Goal: Information Seeking & Learning: Learn about a topic

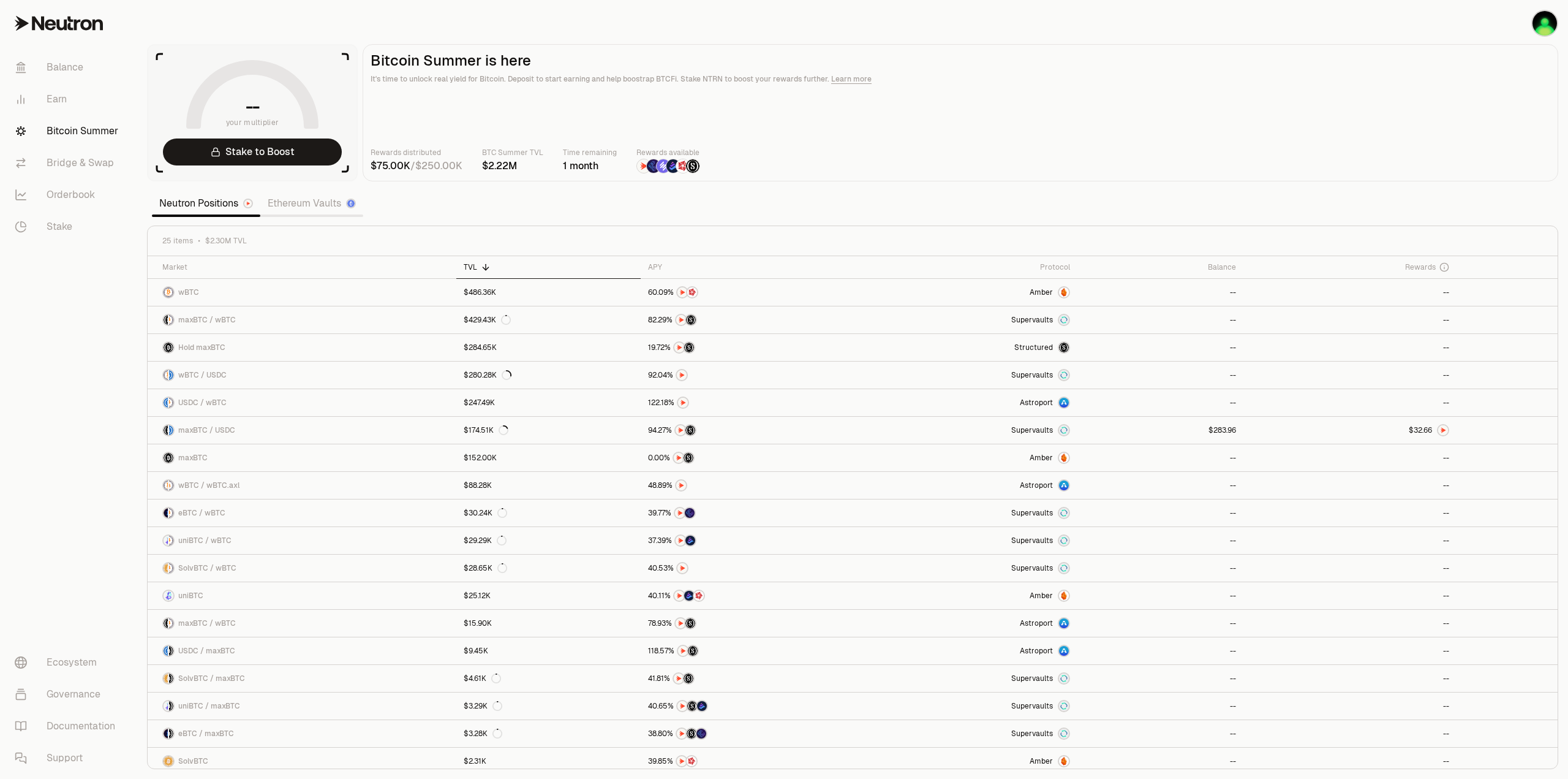
click at [948, 202] on section "-- your multiplier Stake to Boost Bitcoin Summer is here It's time to unlock re…" at bounding box center [852, 390] width 1431 height 779
click at [985, 193] on section "-- your multiplier Stake to Boost Bitcoin Summer is here It's time to unlock re…" at bounding box center [852, 390] width 1431 height 779
click at [673, 263] on icon at bounding box center [671, 267] width 10 height 10
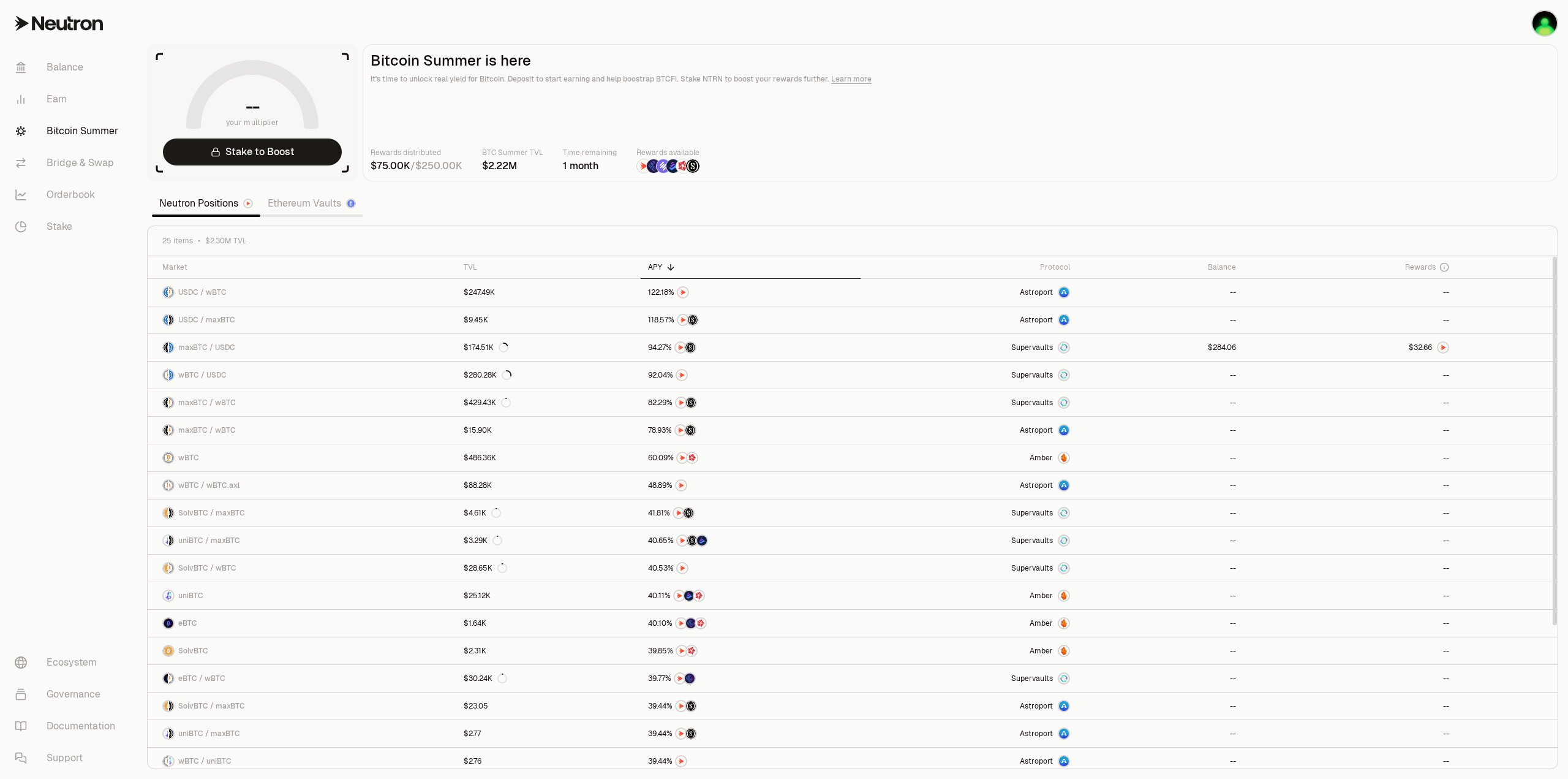
click at [963, 222] on section "-- your multiplier Stake to Boost Bitcoin Summer is here It's time to unlock re…" at bounding box center [852, 390] width 1431 height 779
click at [911, 204] on section "-- your multiplier Stake to Boost Bitcoin Summer is here It's time to unlock re…" at bounding box center [852, 390] width 1431 height 779
click at [951, 203] on section "-- your multiplier Stake to Boost Bitcoin Summer is here It's time to unlock re…" at bounding box center [852, 390] width 1431 height 779
click at [880, 169] on div "Rewards distributed / BTC Summer TVL Time remaining 1 month Rewards available" at bounding box center [960, 160] width 1179 height 27
click at [310, 205] on link "Ethereum Vaults" at bounding box center [312, 203] width 103 height 24
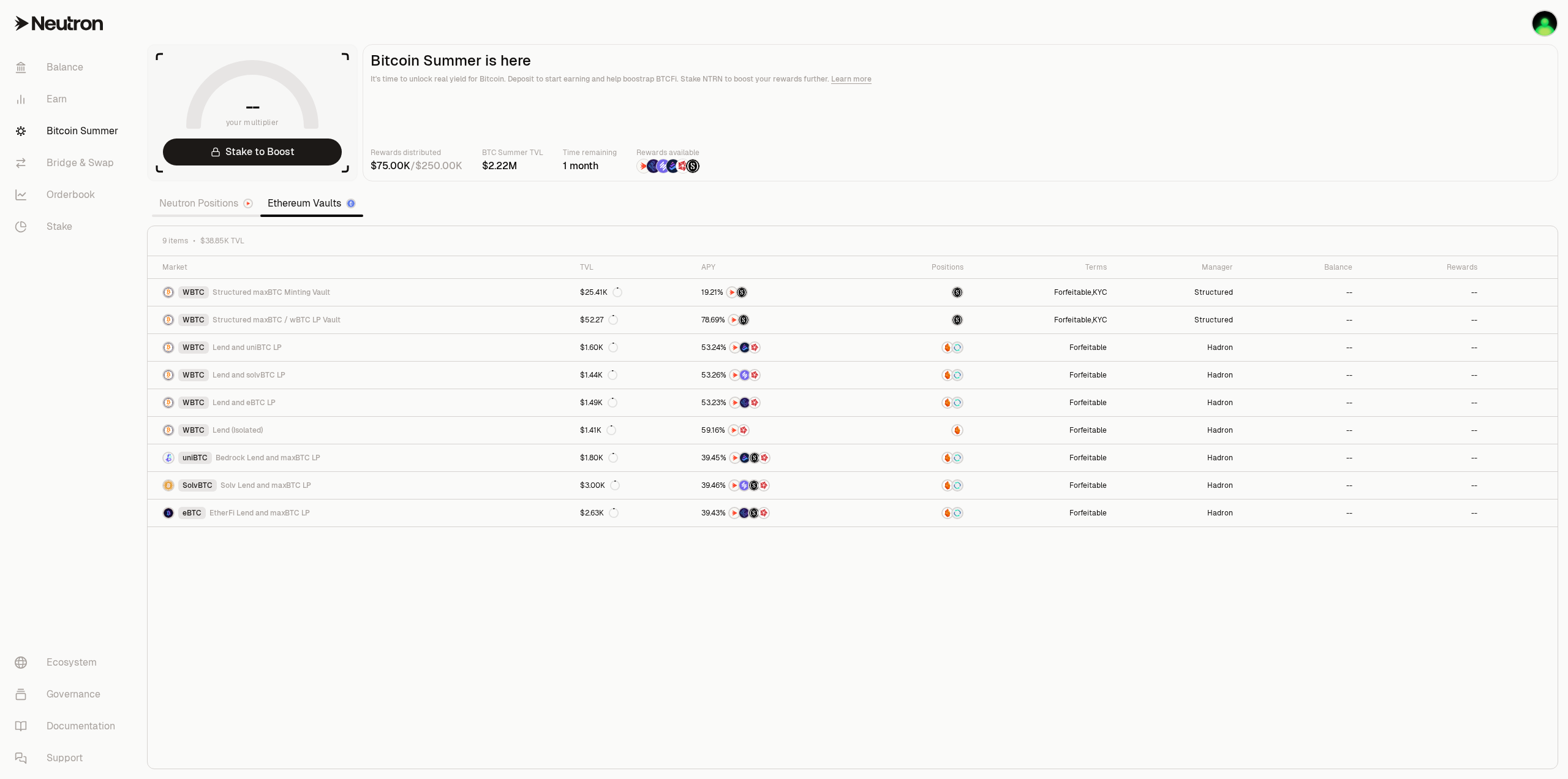
click at [664, 623] on div "Market TVL APY Positions Terms Manager Balance Rewards WBTC Structured maxBTC M…" at bounding box center [852, 513] width 1410 height 513
click at [1026, 711] on div "Market TVL APY Positions Terms Manager Balance Rewards WBTC Structured maxBTC M…" at bounding box center [852, 513] width 1410 height 513
click at [714, 662] on div "Market TVL APY Positions Terms Manager Balance Rewards WBTC Structured maxBTC M…" at bounding box center [852, 513] width 1410 height 513
click at [697, 667] on div "Market TVL APY Positions Terms Manager Balance Rewards WBTC Structured maxBTC M…" at bounding box center [852, 513] width 1410 height 513
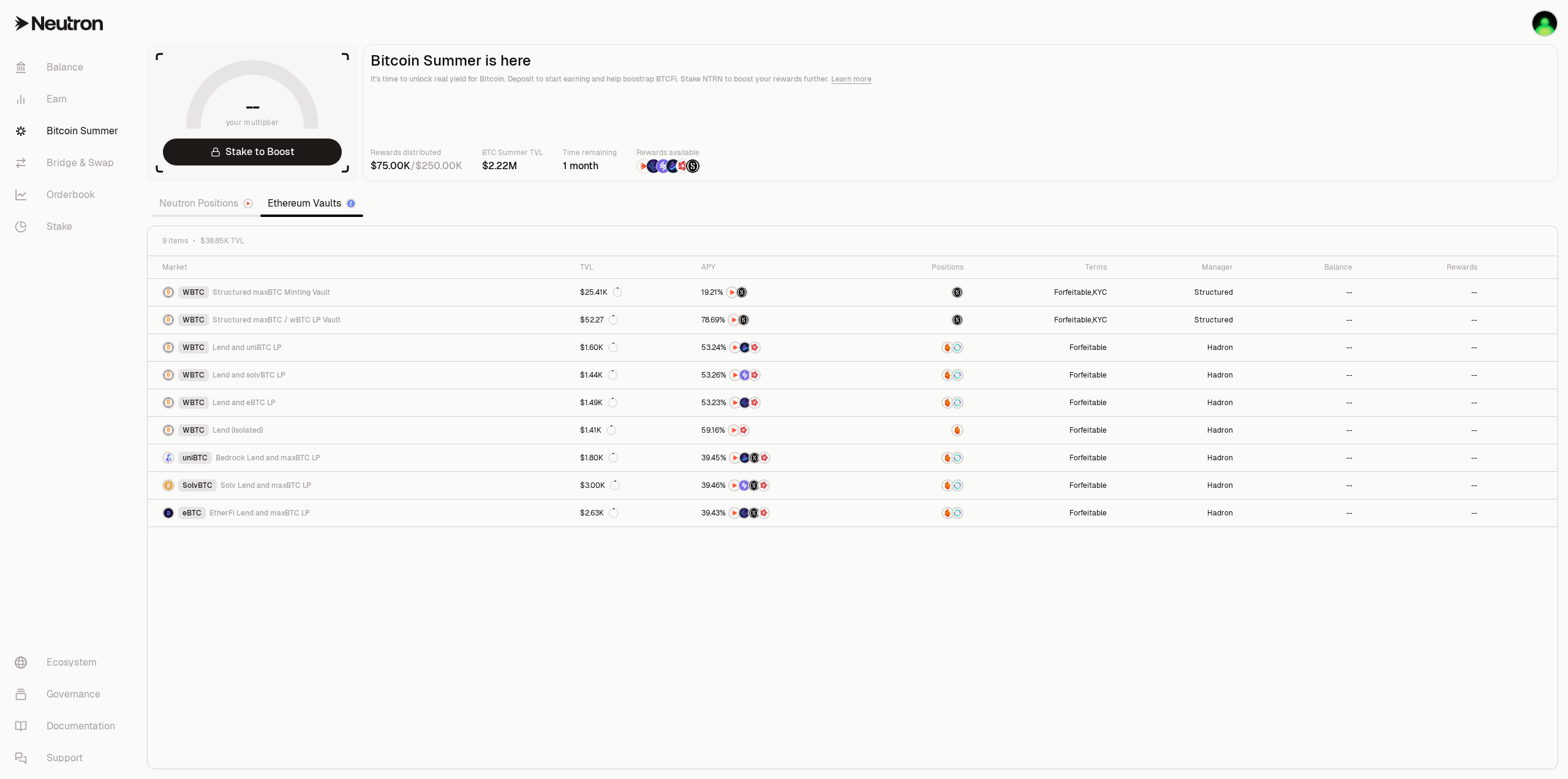
click at [927, 684] on div "Market TVL APY Positions Terms Manager Balance Rewards WBTC Structured maxBTC M…" at bounding box center [852, 513] width 1410 height 513
click at [647, 644] on div "Market TVL APY Positions Terms Manager Balance Rewards WBTC Structured maxBTC M…" at bounding box center [852, 513] width 1410 height 513
click at [706, 269] on div "APY" at bounding box center [783, 267] width 163 height 10
click at [850, 706] on div "Market TVL APY Positions Terms Manager Balance Rewards WBTC Structured maxBTC /…" at bounding box center [852, 513] width 1410 height 513
click at [753, 695] on div "Market TVL APY Positions Terms Manager Balance Rewards WBTC Structured maxBTC /…" at bounding box center [852, 513] width 1410 height 513
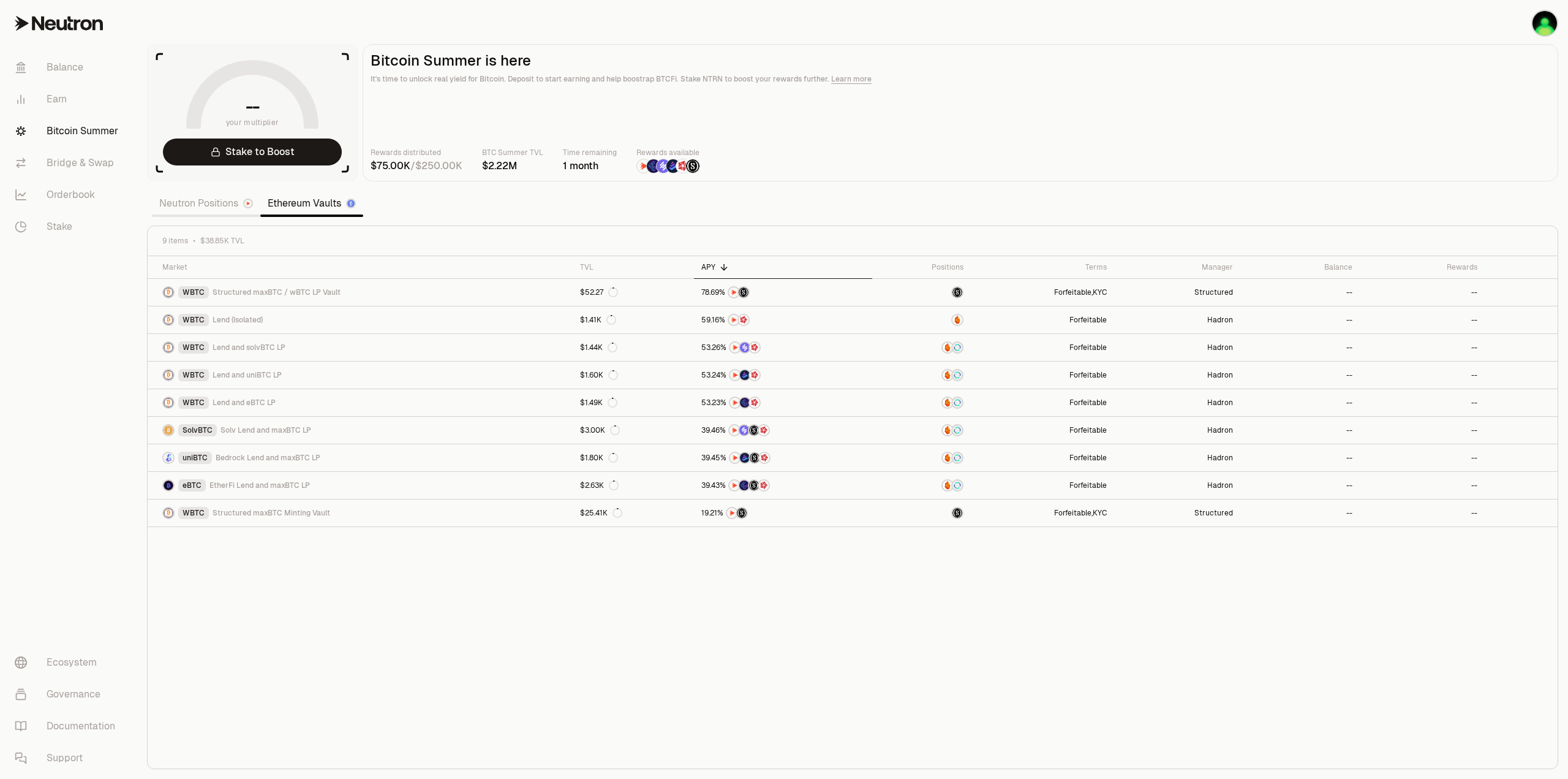
drag, startPoint x: 847, startPoint y: 679, endPoint x: 829, endPoint y: 670, distance: 20.1
click at [849, 677] on div "Market TVL APY Positions Terms Manager Balance Rewards WBTC Structured maxBTC /…" at bounding box center [852, 513] width 1410 height 513
click at [182, 205] on link "Neutron Positions" at bounding box center [205, 203] width 108 height 24
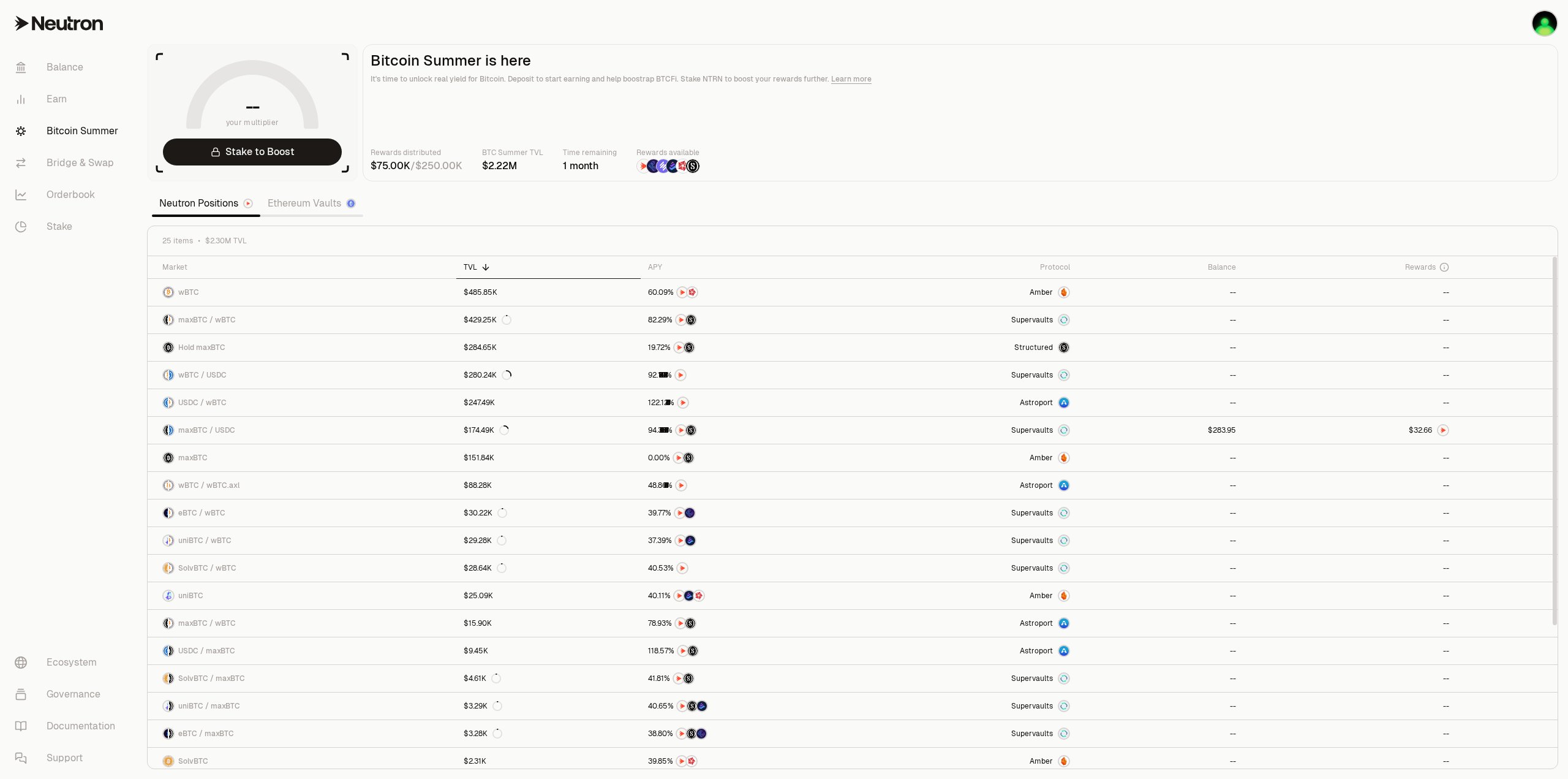
click at [860, 168] on div "Rewards distributed / BTC Summer TVL Time remaining 1 month Rewards available" at bounding box center [960, 160] width 1179 height 27
click at [870, 197] on section "-- your multiplier Stake to Boost Bitcoin Summer is here It's time to unlock re…" at bounding box center [852, 390] width 1431 height 779
